Goal: Task Accomplishment & Management: Manage account settings

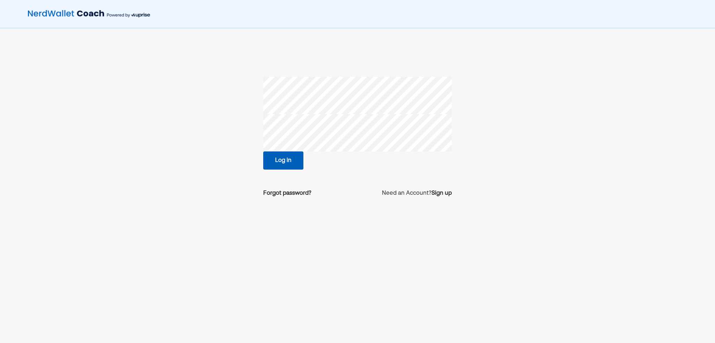
click at [0, 343] on nordpass-portal at bounding box center [0, 343] width 0 height 0
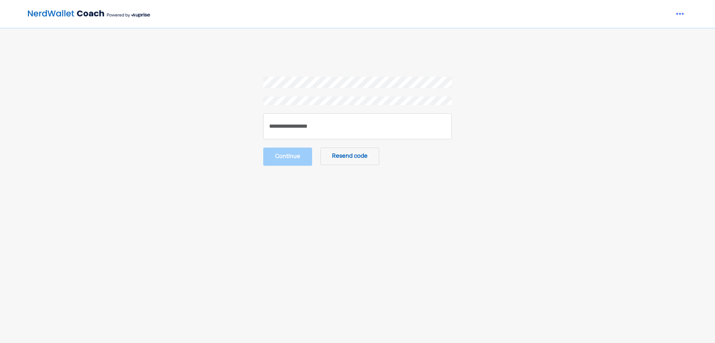
drag, startPoint x: 292, startPoint y: 111, endPoint x: 290, endPoint y: 122, distance: 11.0
click at [292, 112] on div "Continue Resend code" at bounding box center [357, 121] width 189 height 89
click at [290, 122] on input "number" at bounding box center [357, 126] width 189 height 27
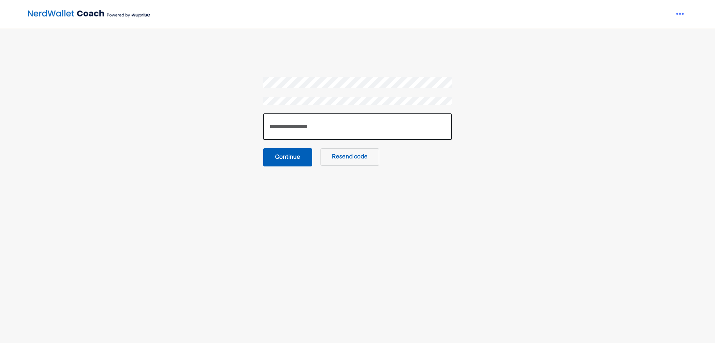
type input "******"
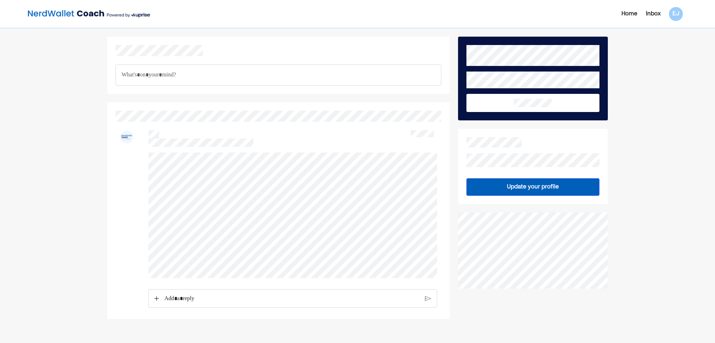
scroll to position [79, 0]
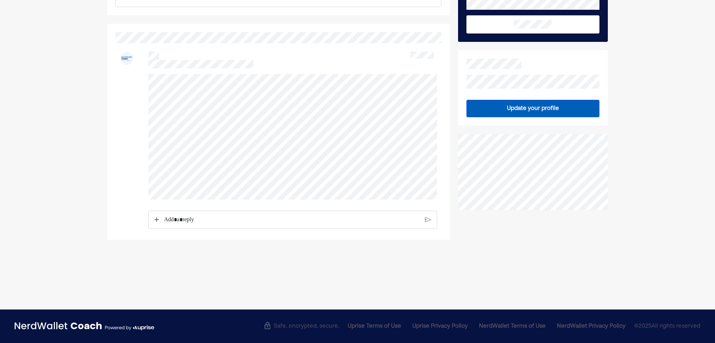
click at [209, 224] on p "Rich Text Editor. Editing area: main" at bounding box center [292, 219] width 256 height 9
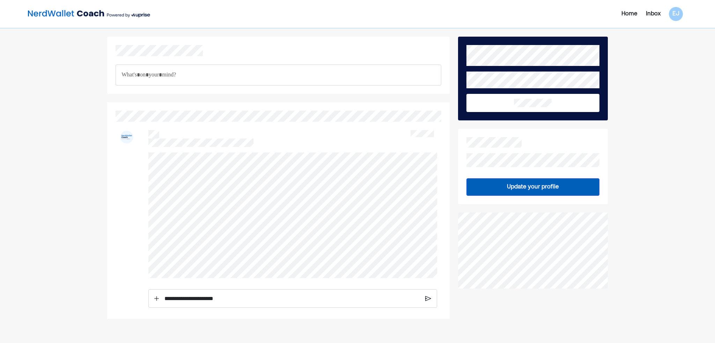
click at [244, 301] on p "**********" at bounding box center [292, 298] width 256 height 9
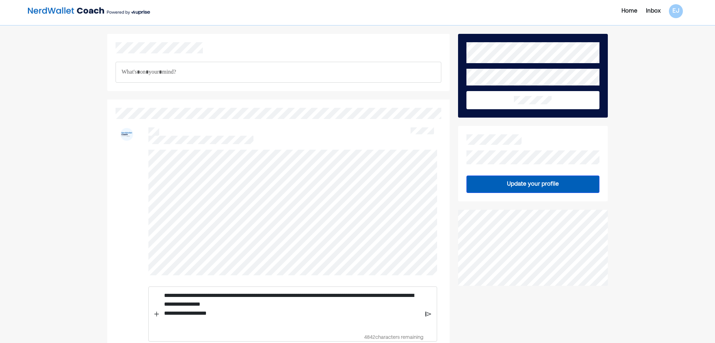
scroll to position [7, 0]
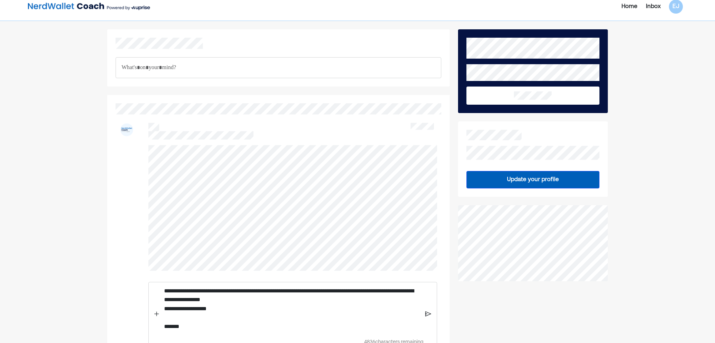
click at [429, 317] on img at bounding box center [428, 314] width 6 height 6
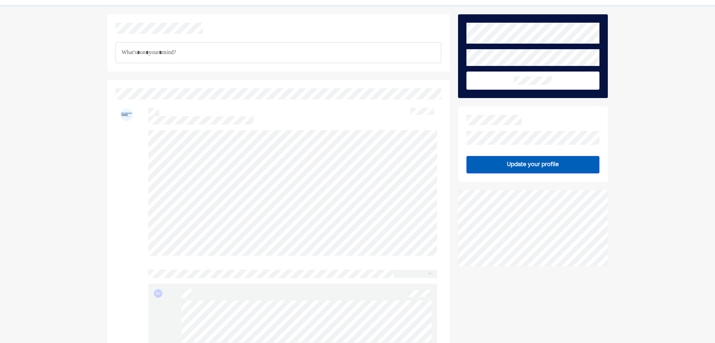
scroll to position [0, 0]
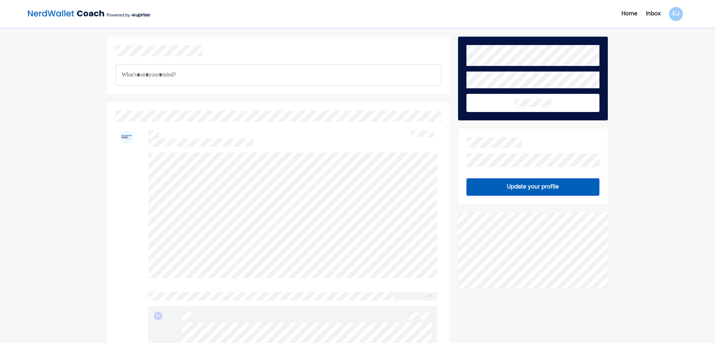
click at [78, 12] on img at bounding box center [89, 14] width 122 height 14
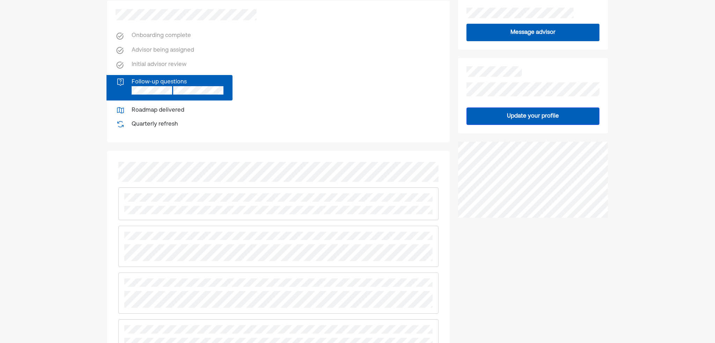
scroll to position [105, 0]
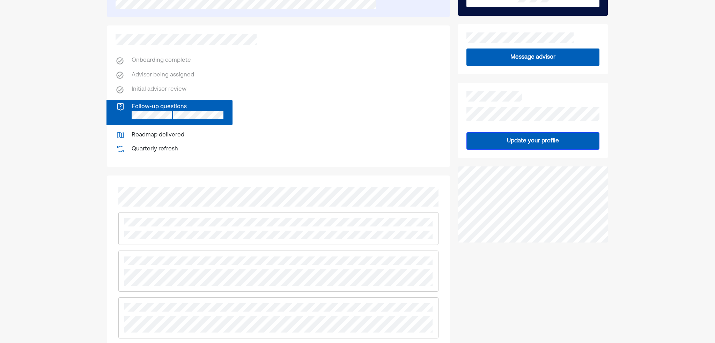
click at [166, 131] on div "Roadmap delivered" at bounding box center [158, 135] width 53 height 8
click at [156, 146] on div "Quarterly refresh" at bounding box center [155, 149] width 46 height 8
click at [157, 128] on div "Roadmap delivered" at bounding box center [186, 135] width 141 height 14
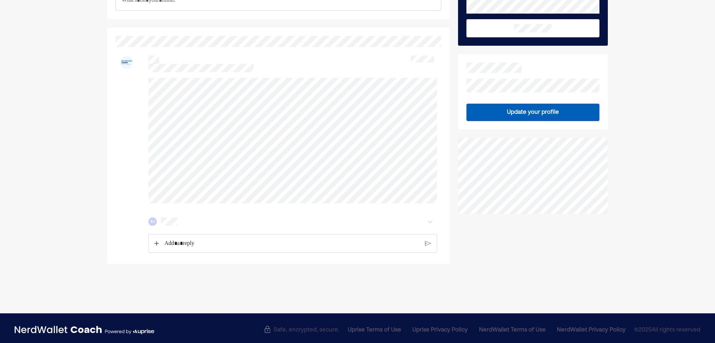
scroll to position [79, 0]
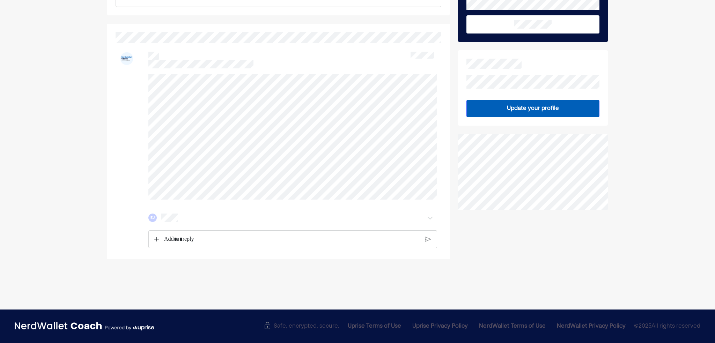
click at [189, 243] on p "Rich Text Editor. Editing area: main" at bounding box center [292, 239] width 256 height 9
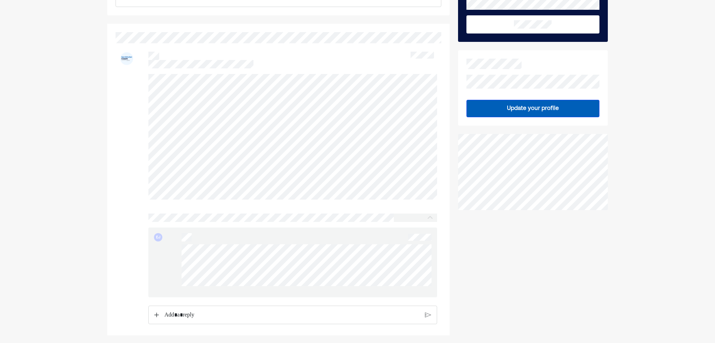
click at [201, 324] on div "Rich Text Editor. Editing area: main" at bounding box center [292, 315] width 263 height 18
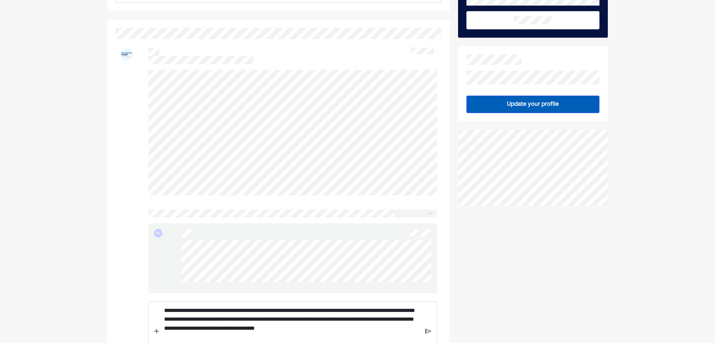
scroll to position [98, 0]
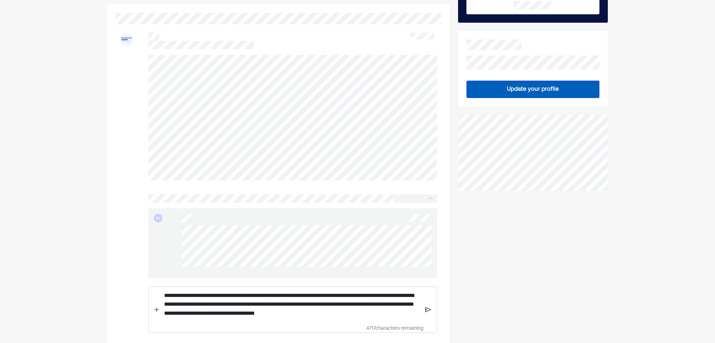
click at [427, 313] on img at bounding box center [428, 310] width 6 height 6
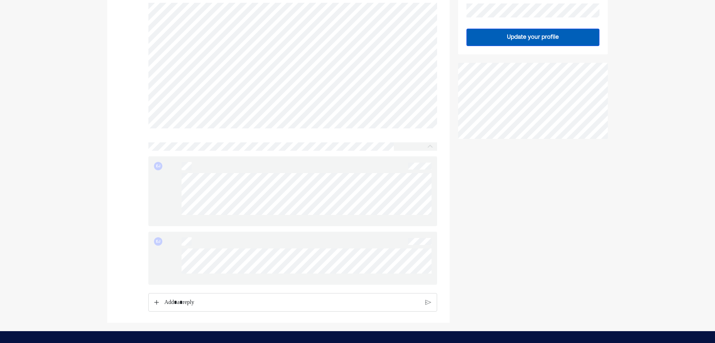
scroll to position [177, 0]
